Goal: Task Accomplishment & Management: Use online tool/utility

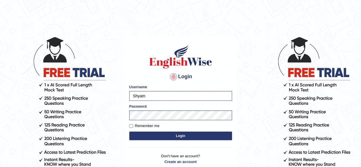
click at [155, 137] on button "Login" at bounding box center [180, 136] width 103 height 9
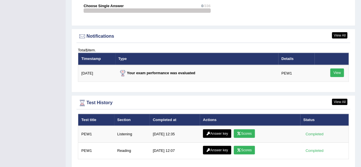
scroll to position [720, 0]
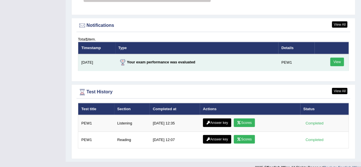
click at [335, 58] on link "View" at bounding box center [337, 62] width 14 height 9
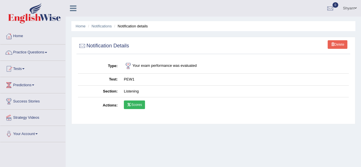
click at [138, 103] on link "Scores" at bounding box center [134, 104] width 21 height 9
click at [24, 36] on link "Home" at bounding box center [32, 35] width 65 height 14
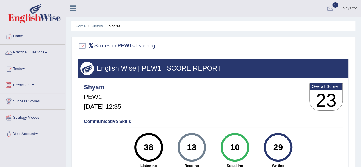
click at [79, 24] on link "Home" at bounding box center [81, 26] width 10 height 4
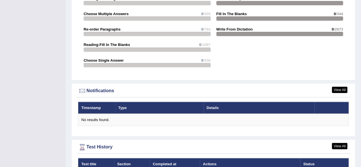
scroll to position [674, 0]
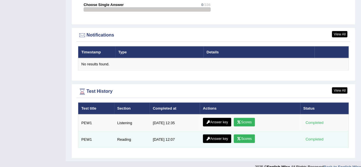
click at [242, 134] on link "Scores" at bounding box center [244, 138] width 21 height 9
click at [214, 134] on link "Answer key" at bounding box center [217, 138] width 28 height 9
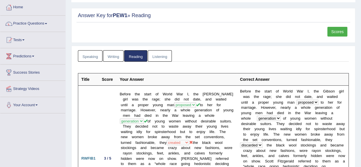
scroll to position [23, 0]
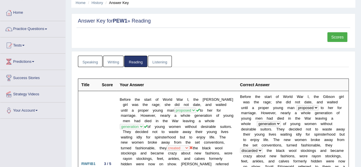
click at [157, 62] on link "Listening" at bounding box center [160, 62] width 24 height 12
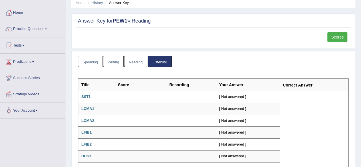
click at [111, 60] on link "Writing" at bounding box center [113, 62] width 21 height 12
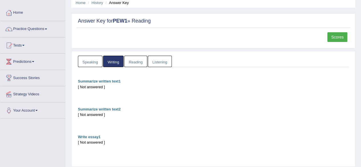
click at [90, 60] on link "Speaking" at bounding box center [90, 62] width 25 height 12
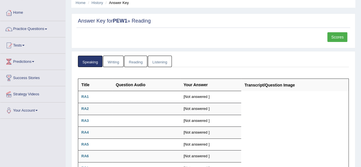
click at [157, 63] on link "Listening" at bounding box center [160, 62] width 24 height 12
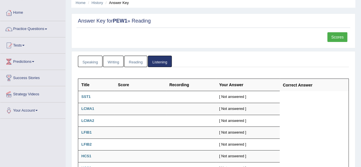
click at [133, 61] on link "Reading" at bounding box center [135, 62] width 23 height 12
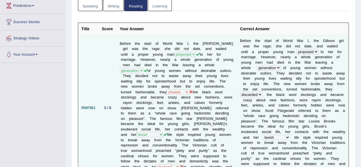
scroll to position [0, 0]
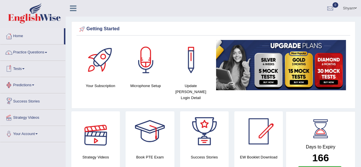
click at [24, 68] on link "Tests" at bounding box center [32, 68] width 65 height 14
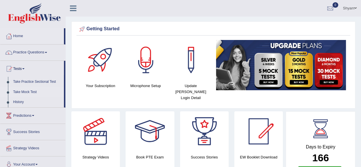
click at [22, 90] on link "Take Mock Test" at bounding box center [37, 92] width 53 height 10
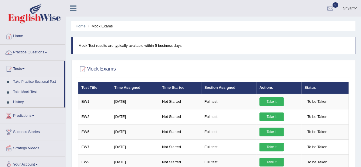
click at [47, 80] on link "Take Practice Sectional Test" at bounding box center [37, 82] width 53 height 10
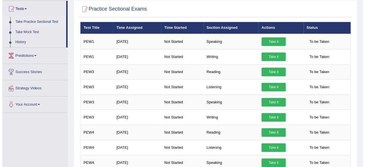
scroll to position [66, 0]
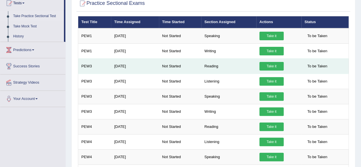
click at [265, 64] on link "Take it" at bounding box center [271, 66] width 24 height 9
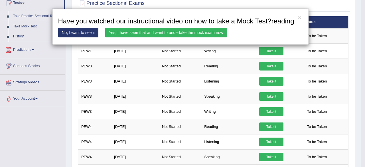
click at [165, 31] on link "Yes, I have seen that and want to undertake the mock exam now" at bounding box center [166, 33] width 122 height 10
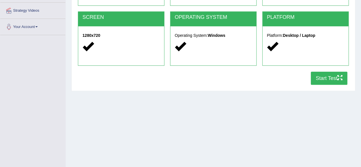
scroll to position [132, 0]
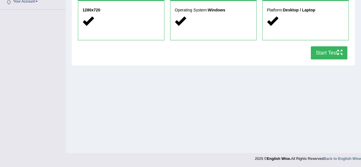
click at [327, 52] on button "Start Test" at bounding box center [329, 52] width 37 height 13
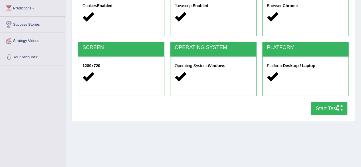
scroll to position [77, 0]
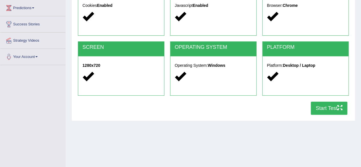
click at [326, 107] on button "Start Test" at bounding box center [329, 108] width 37 height 13
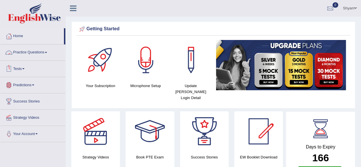
click at [45, 50] on link "Practice Questions" at bounding box center [32, 52] width 65 height 14
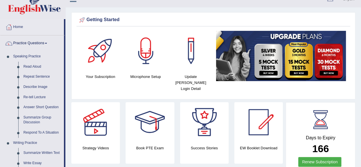
scroll to position [10, 0]
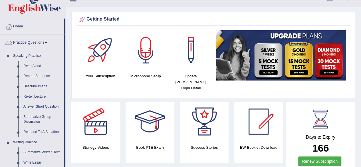
click at [47, 42] on span at bounding box center [46, 42] width 2 height 1
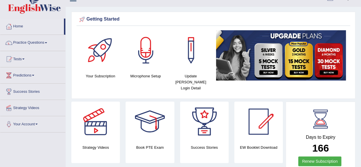
click at [25, 60] on link "Tests" at bounding box center [32, 58] width 65 height 14
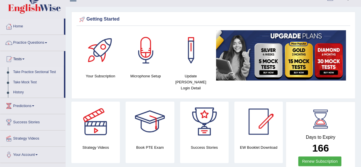
click at [39, 71] on link "Take Practice Sectional Test" at bounding box center [37, 72] width 53 height 10
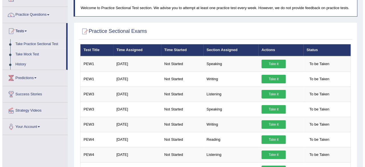
scroll to position [53, 0]
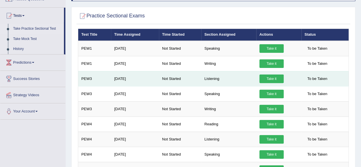
click at [270, 78] on link "Take it" at bounding box center [271, 79] width 24 height 9
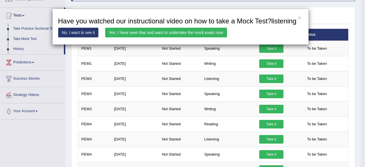
click at [184, 31] on link "Yes, I have seen that and want to undertake the mock exam now" at bounding box center [166, 33] width 122 height 10
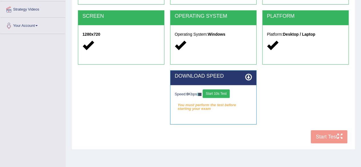
scroll to position [132, 0]
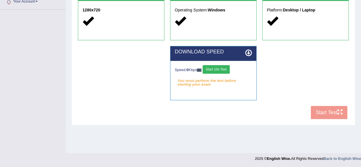
click at [216, 66] on button "Start 10s Test" at bounding box center [216, 69] width 27 height 9
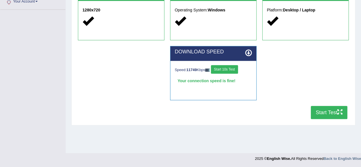
click at [323, 112] on button "Start Test" at bounding box center [329, 112] width 37 height 13
